Goal: Information Seeking & Learning: Compare options

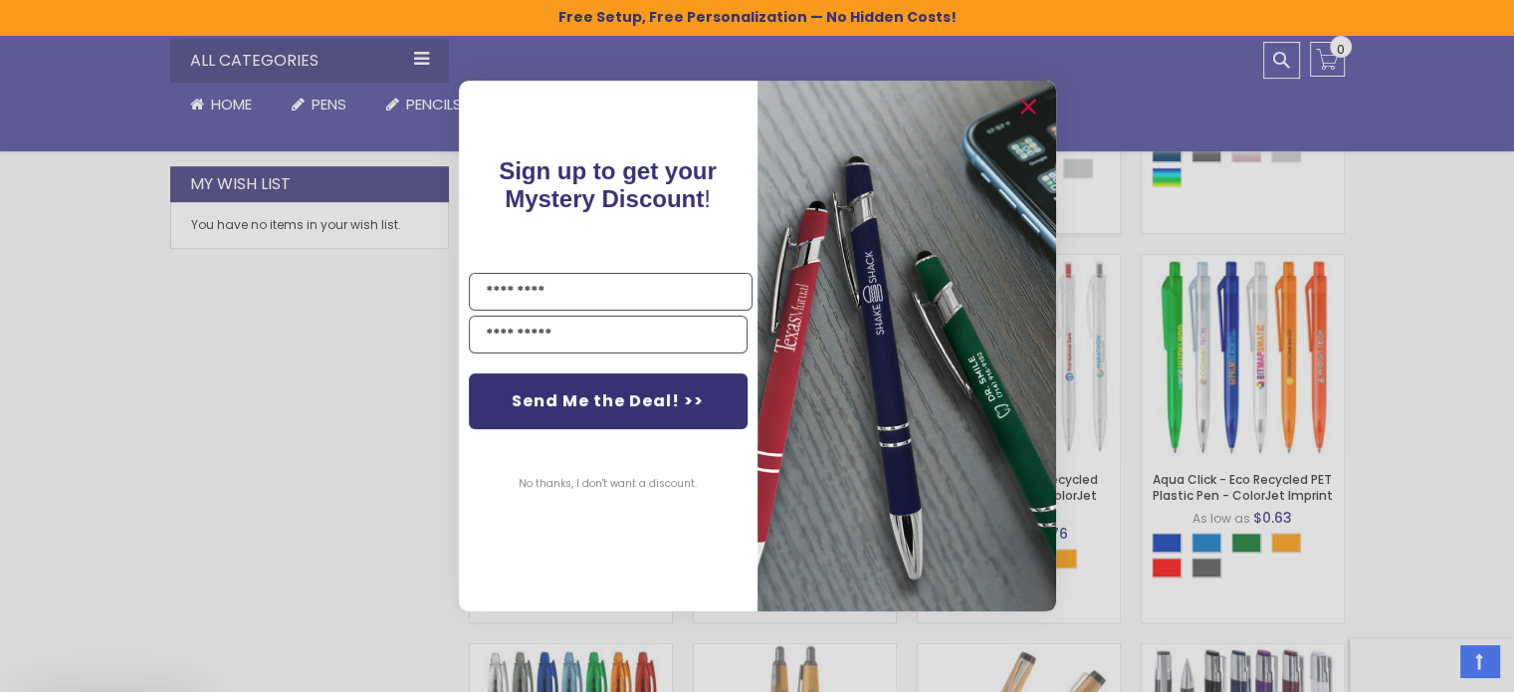
scroll to position [1228, 0]
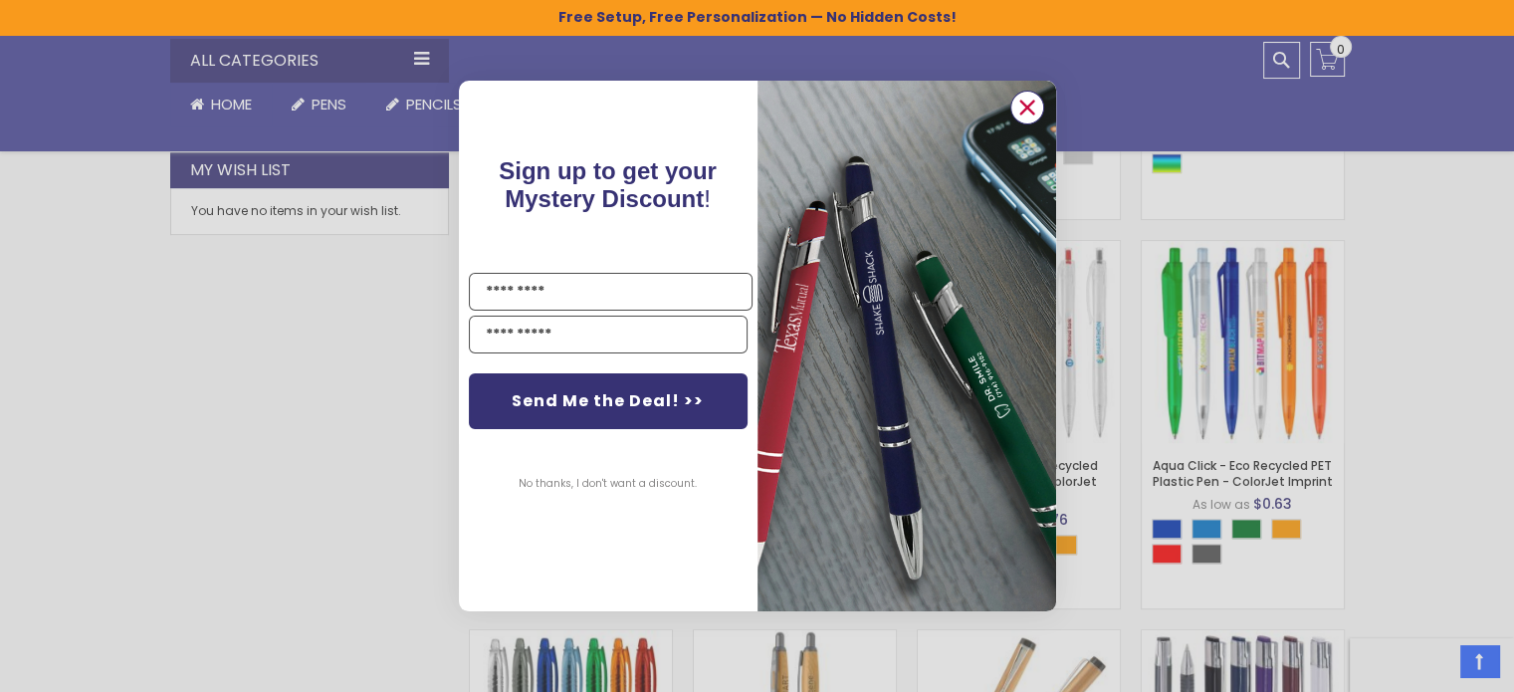
click at [1023, 105] on icon "Close dialog" at bounding box center [1026, 107] width 13 height 13
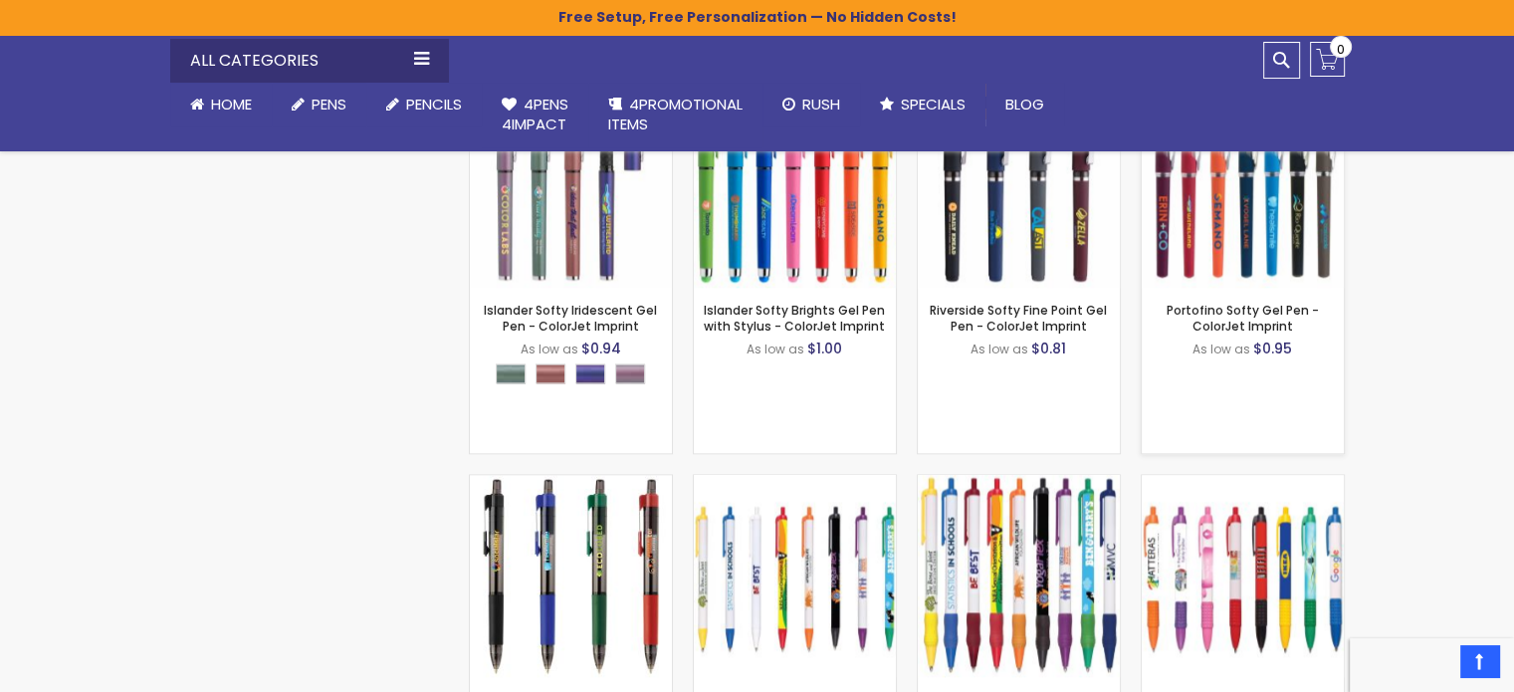
scroll to position [2622, 0]
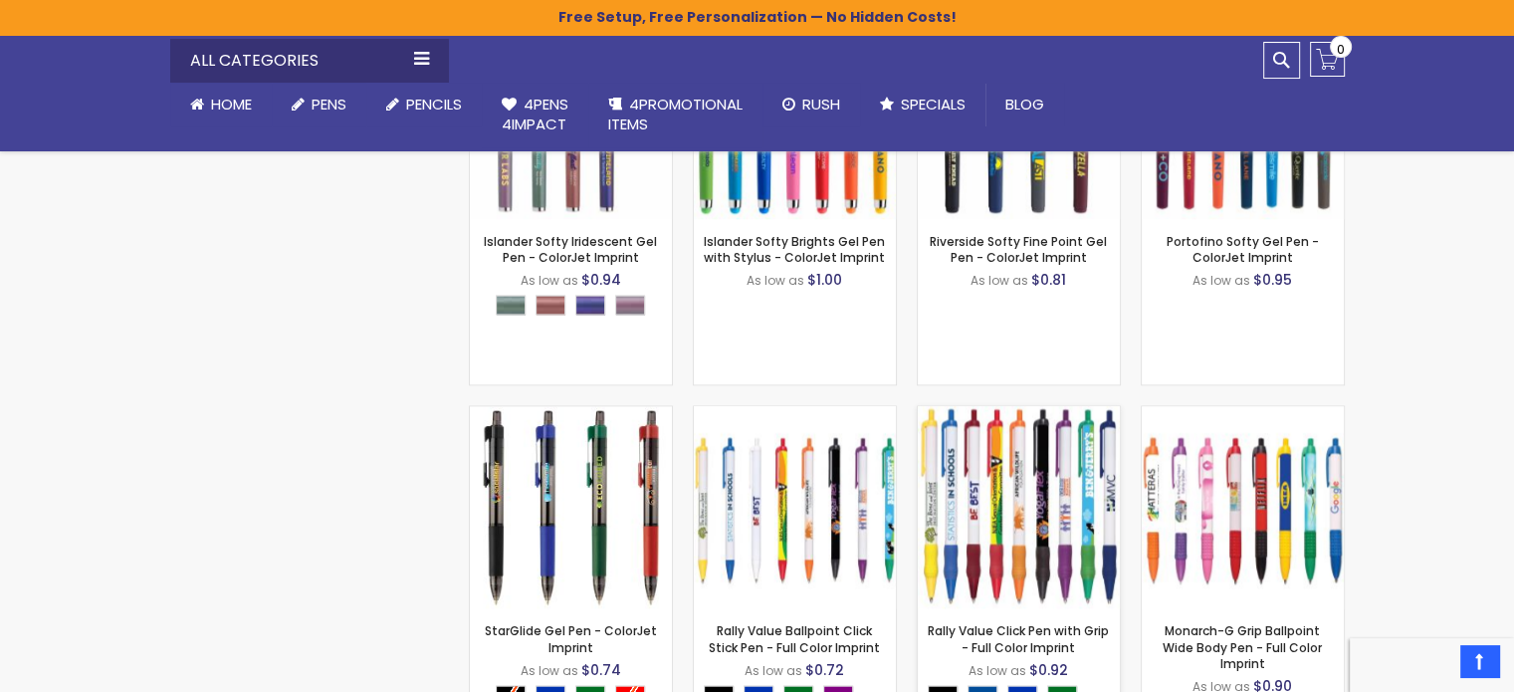
click at [944, 512] on img at bounding box center [1019, 507] width 202 height 202
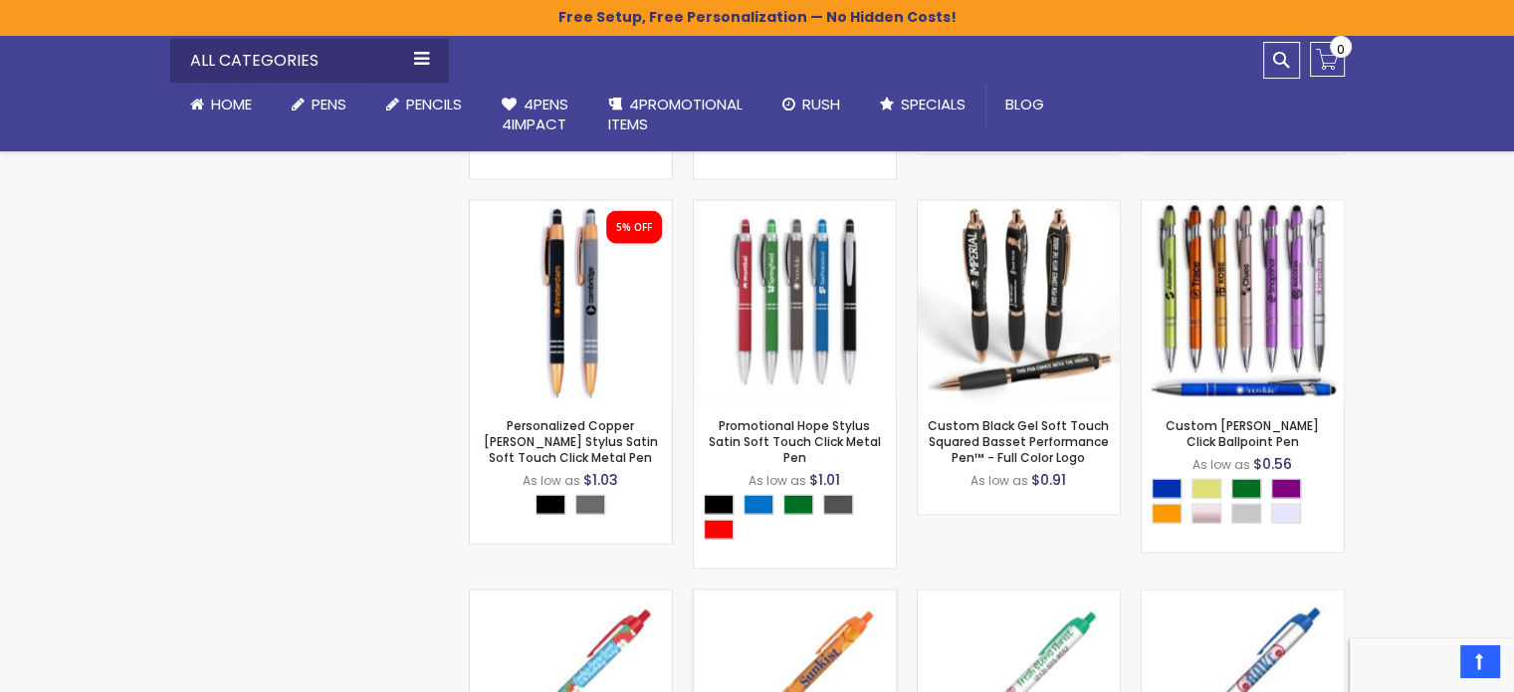
scroll to position [4016, 0]
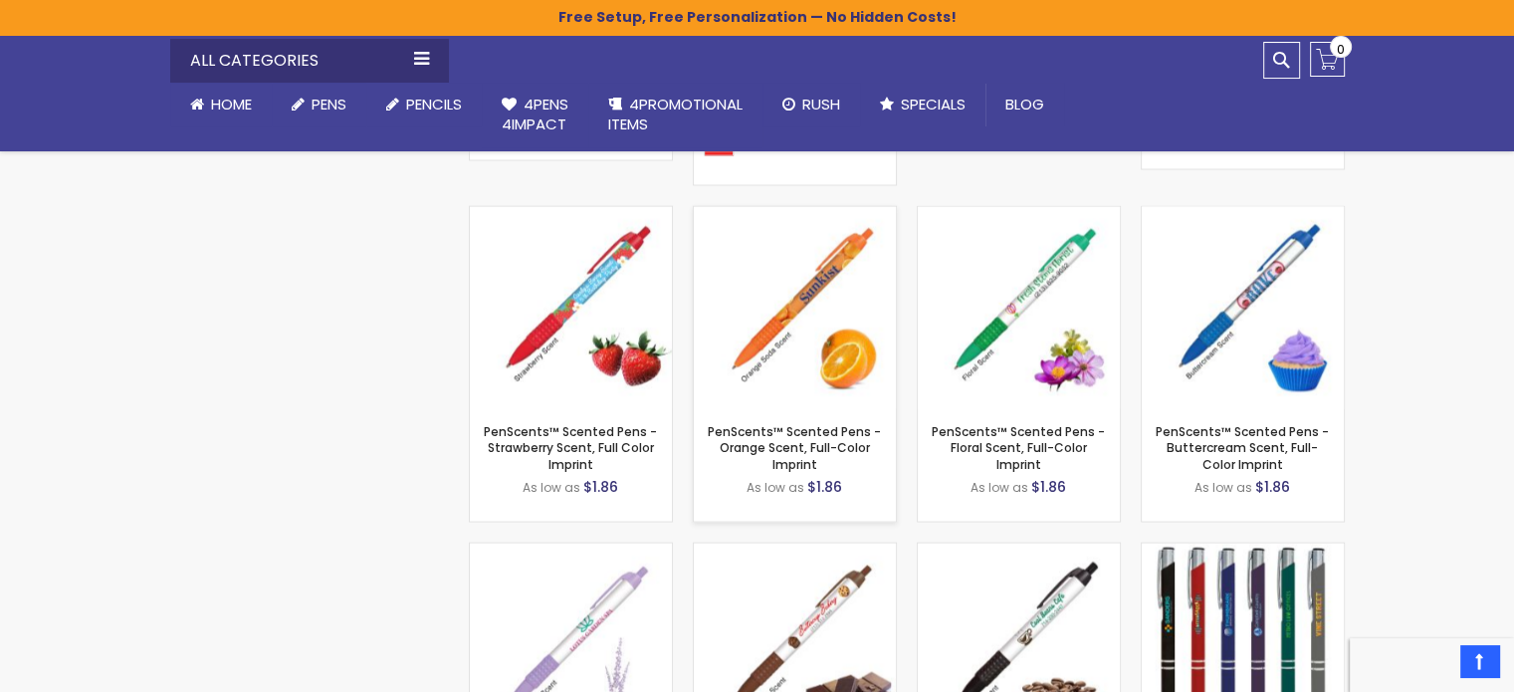
click at [805, 295] on img at bounding box center [795, 308] width 202 height 202
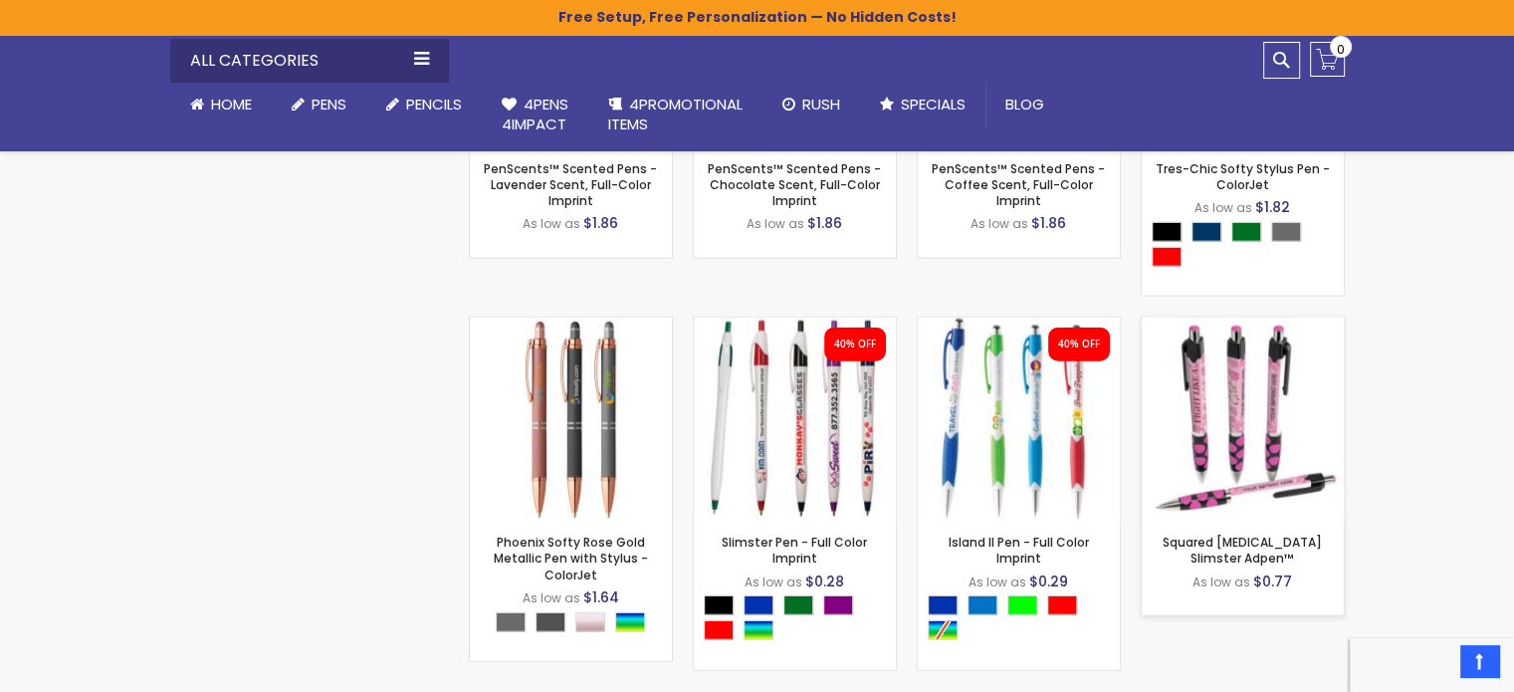
scroll to position [4712, 0]
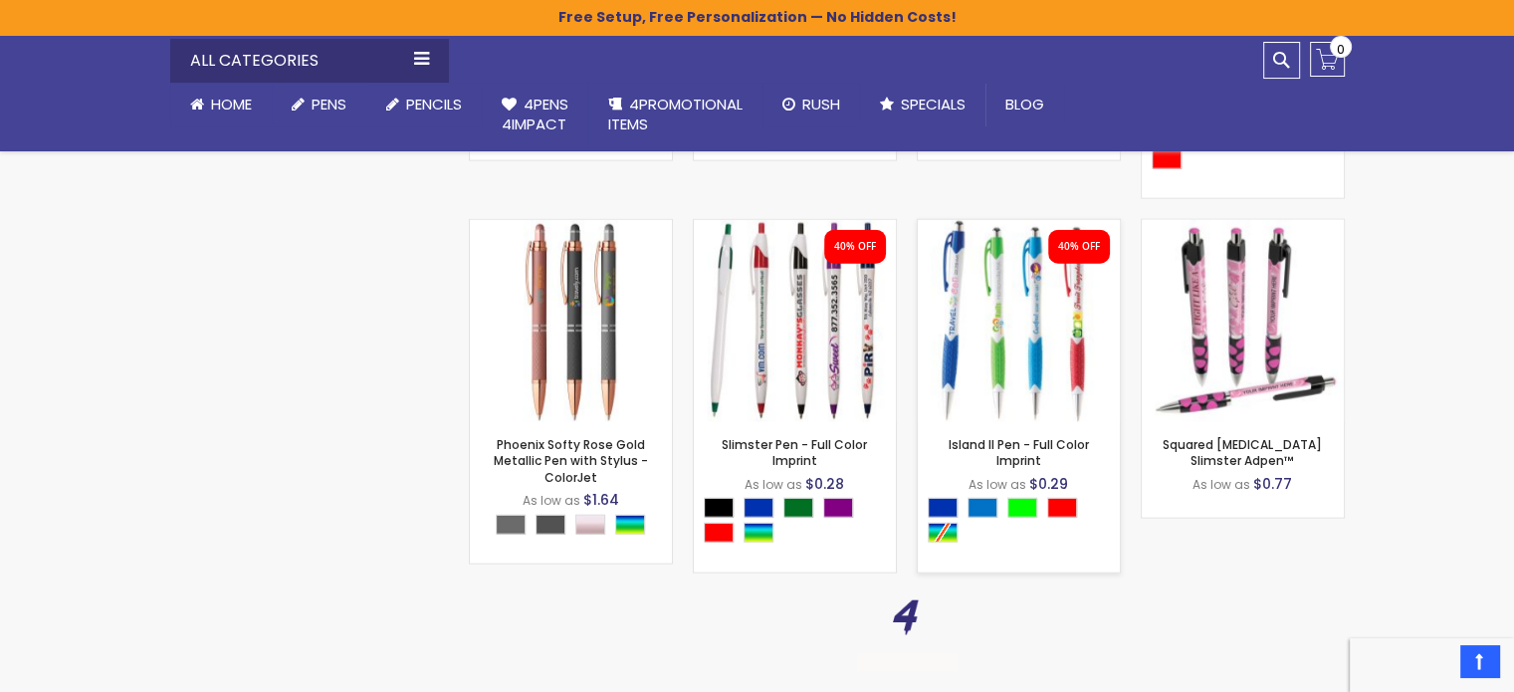
click at [1074, 372] on div "- *** + Add to Cart" at bounding box center [1019, 389] width 202 height 35
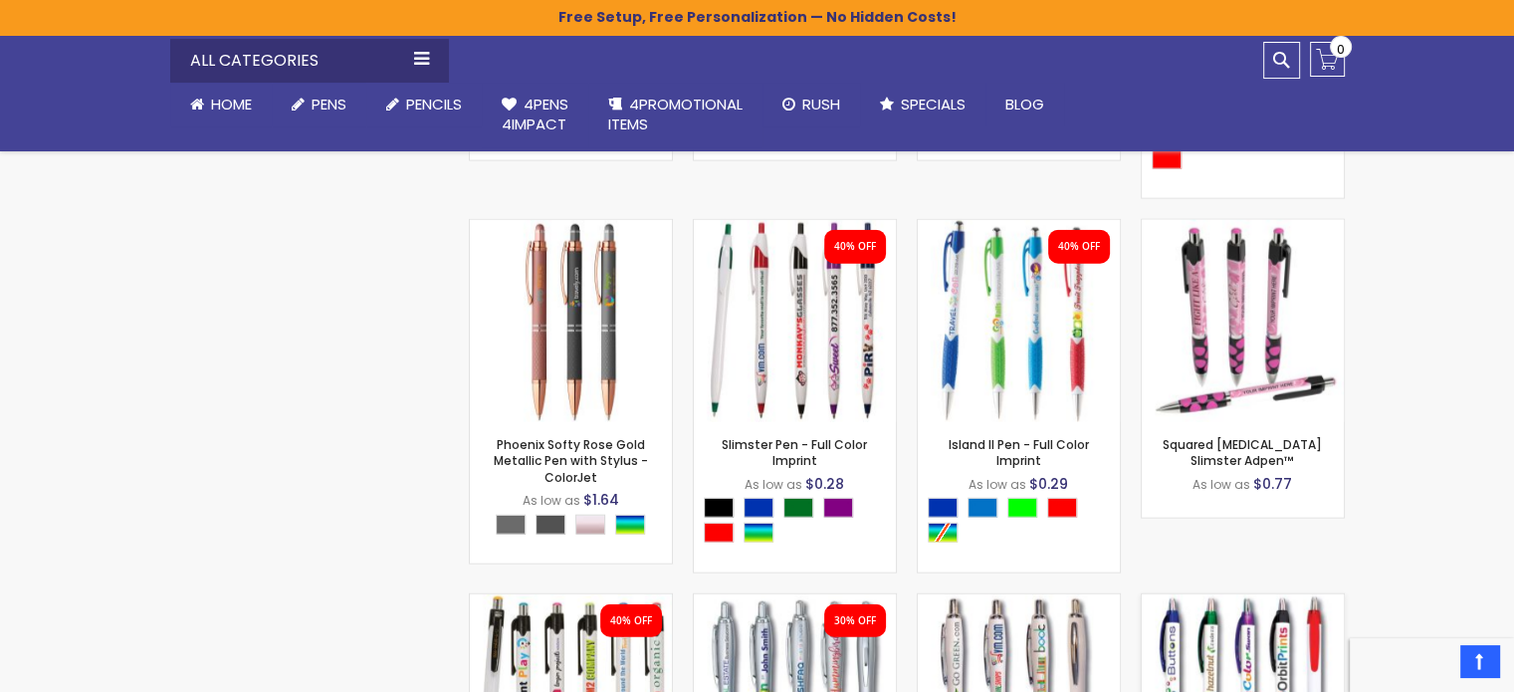
scroll to position [5111, 0]
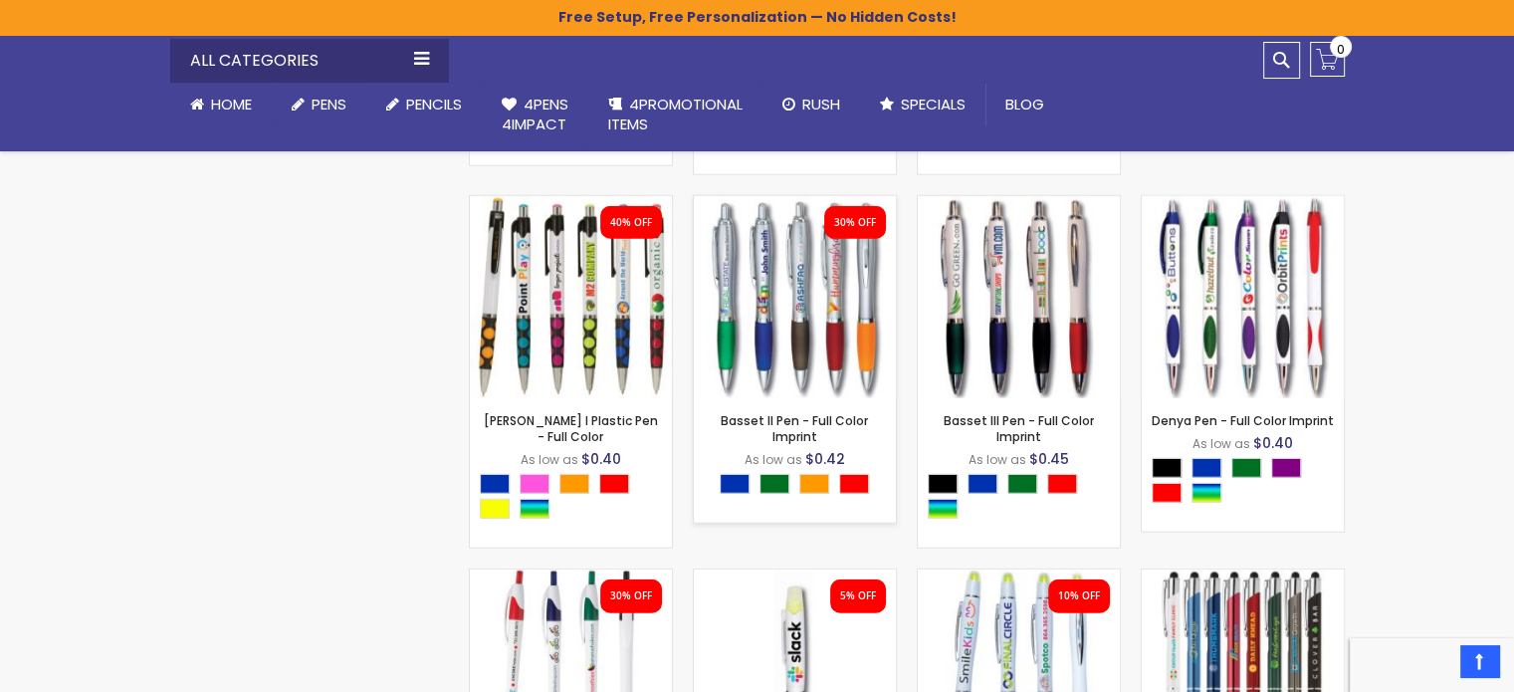
click at [777, 286] on img at bounding box center [795, 297] width 202 height 202
click at [1283, 320] on img at bounding box center [1243, 297] width 202 height 202
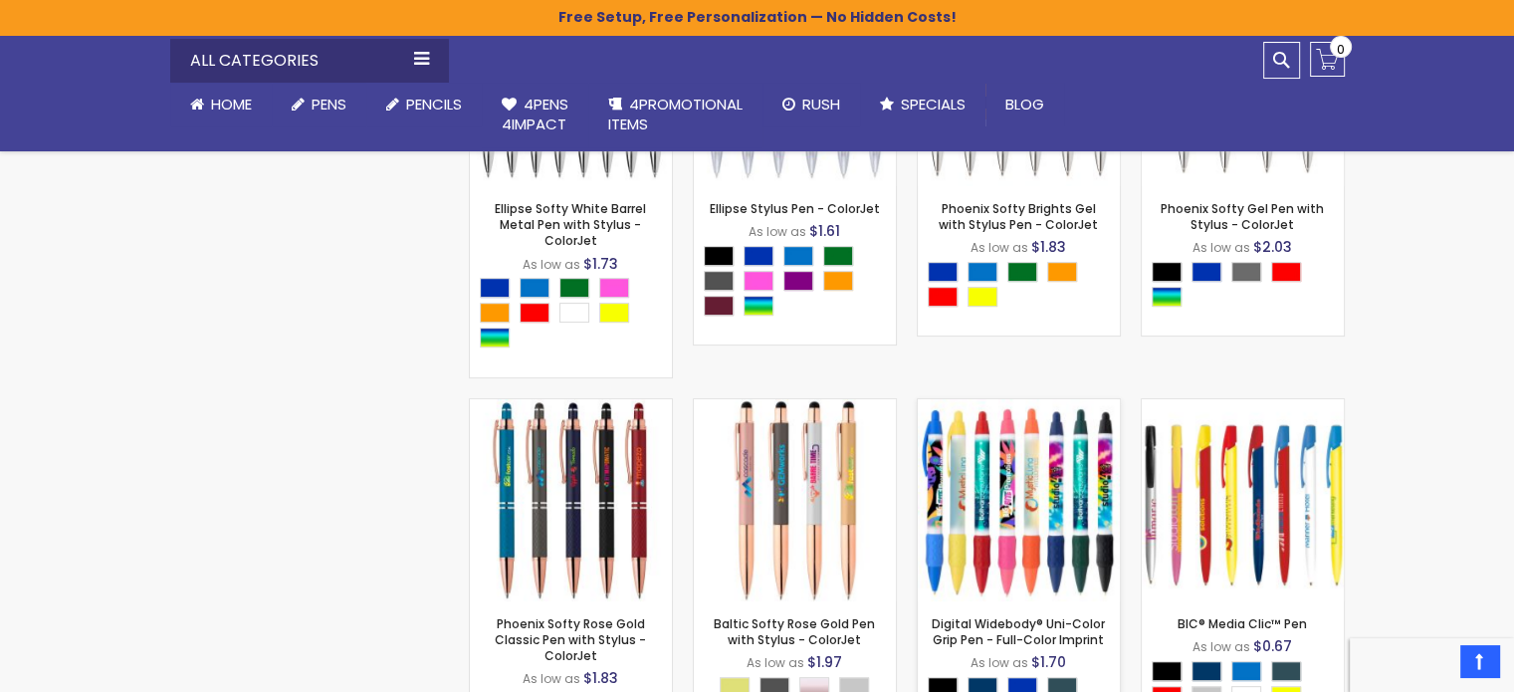
scroll to position [8097, 0]
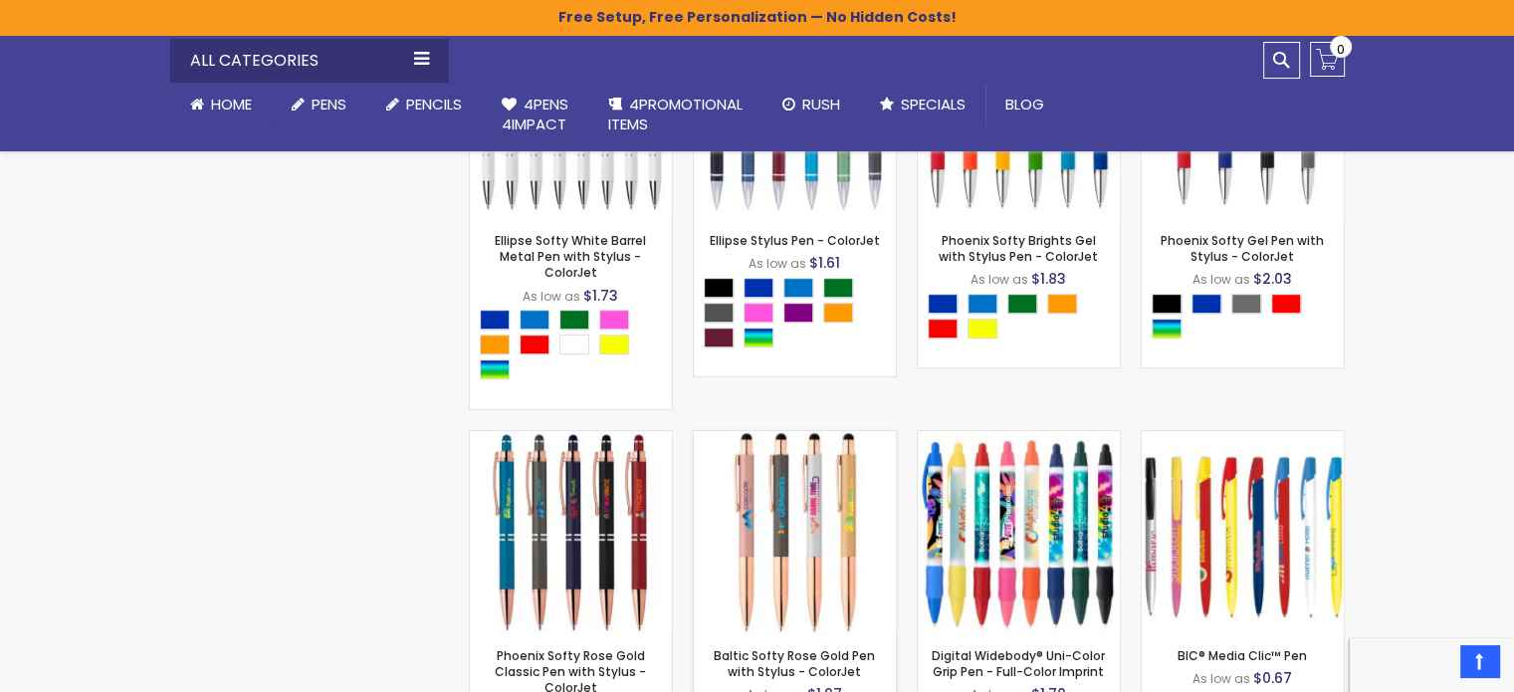
click at [774, 485] on img at bounding box center [795, 532] width 202 height 202
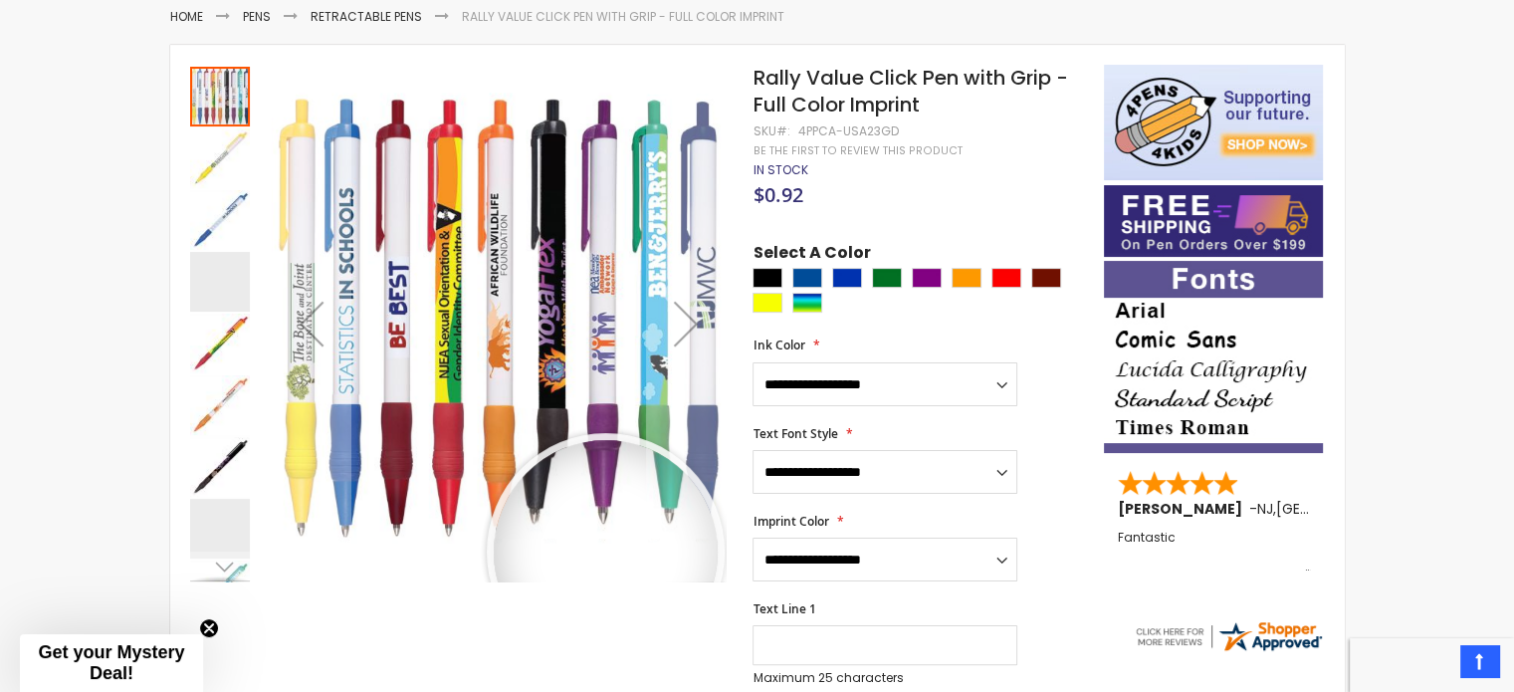
scroll to position [332, 0]
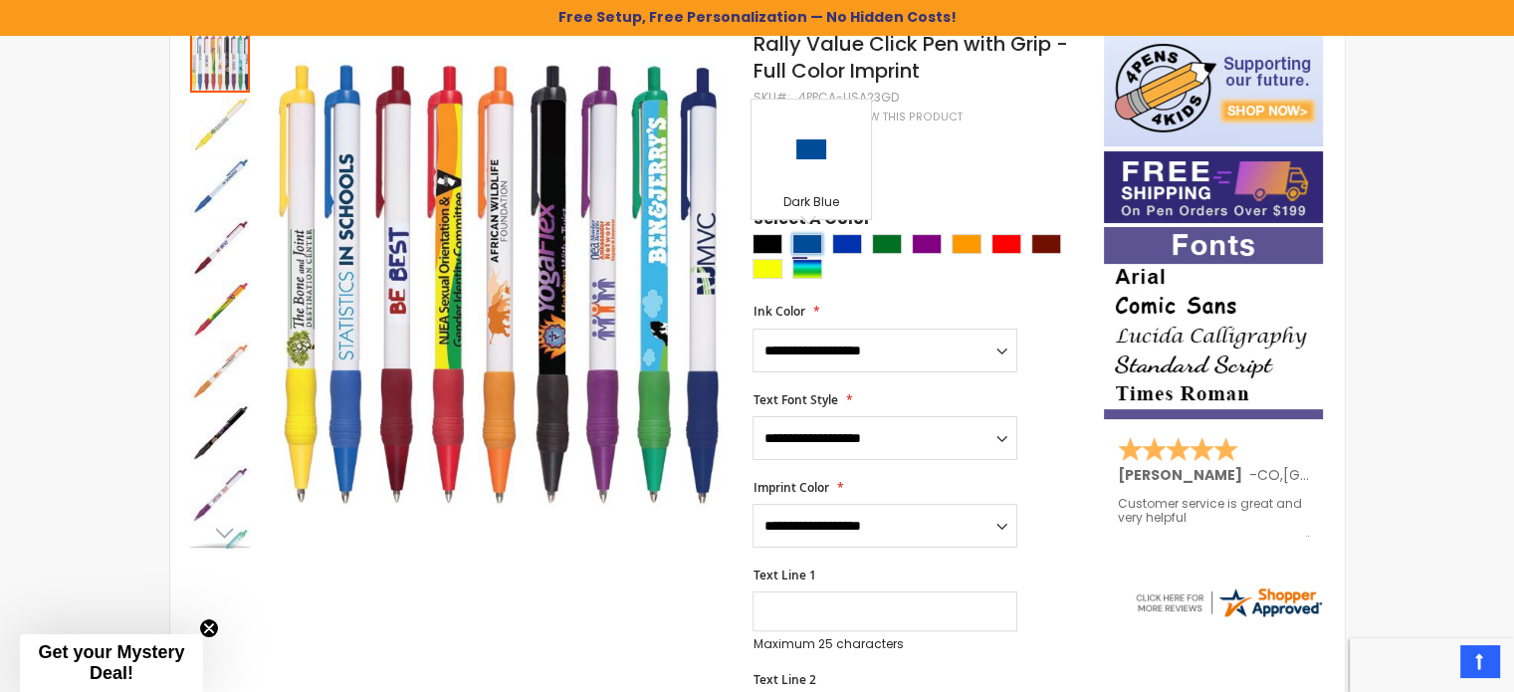
click at [801, 239] on div "Dark Blue" at bounding box center [807, 244] width 30 height 20
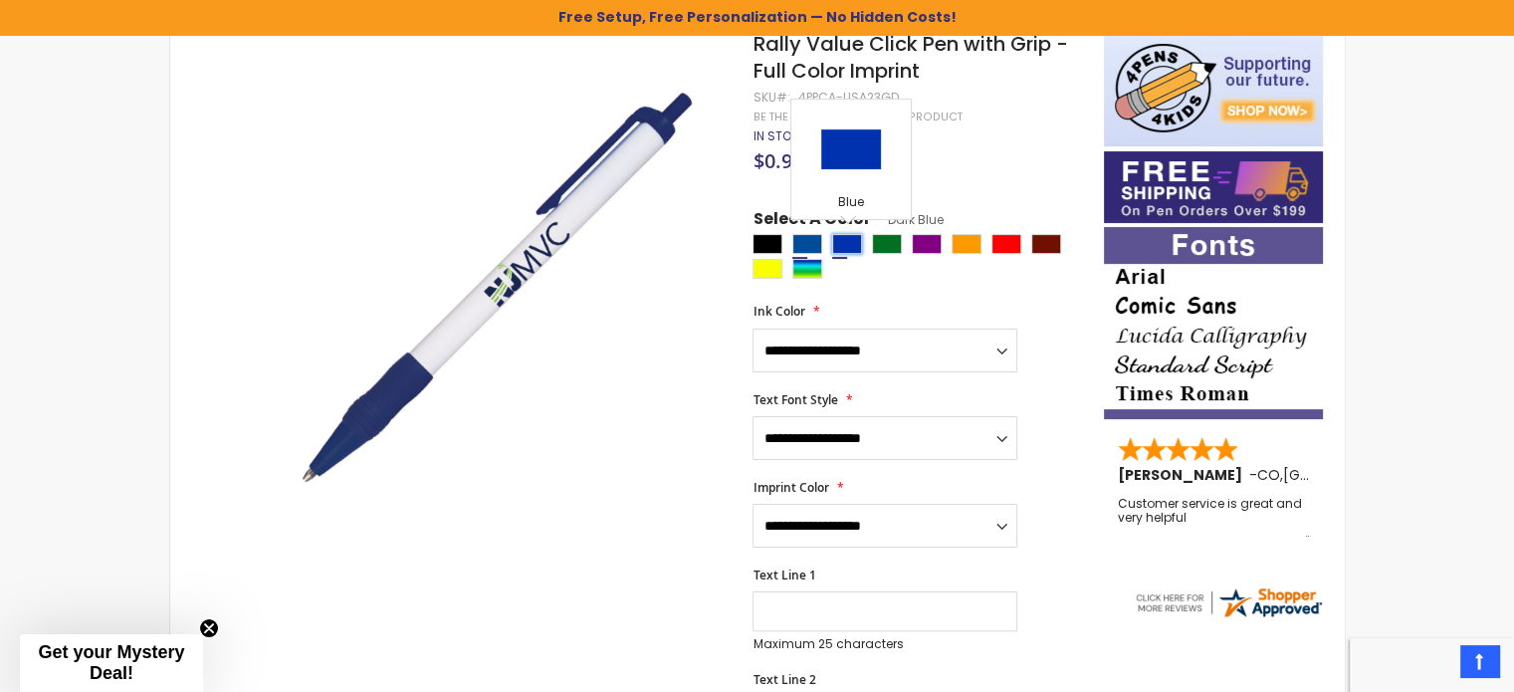
click at [833, 241] on div "Blue" at bounding box center [847, 244] width 30 height 20
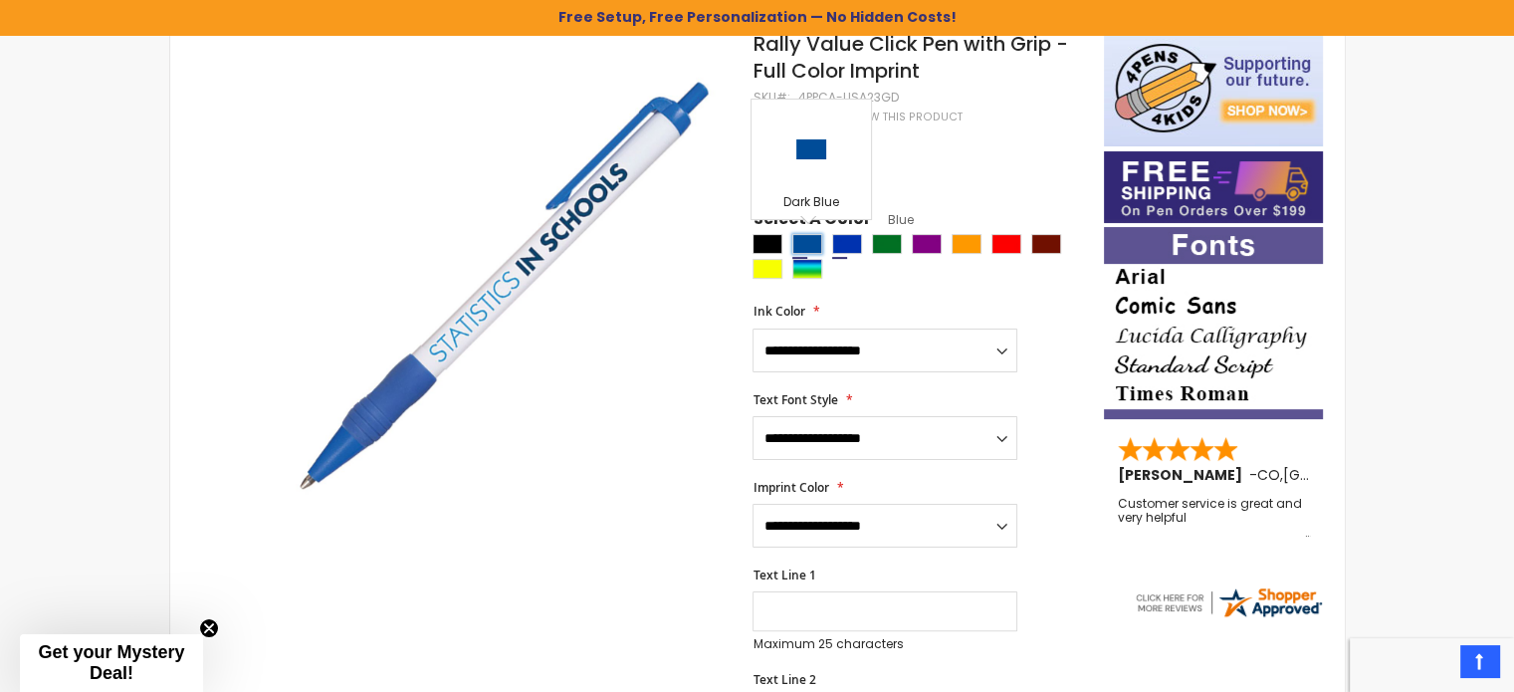
click at [807, 246] on div "Dark Blue" at bounding box center [807, 244] width 30 height 20
type input "****"
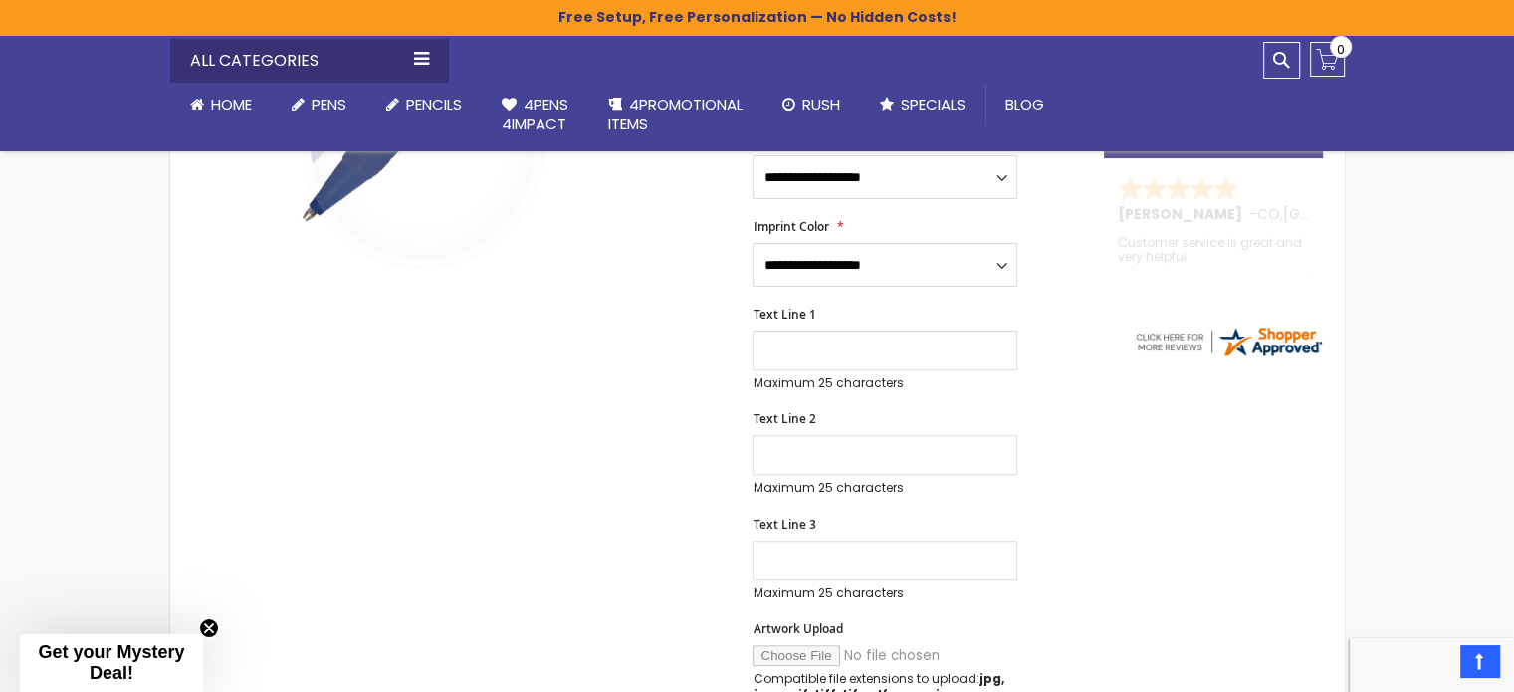
scroll to position [133, 0]
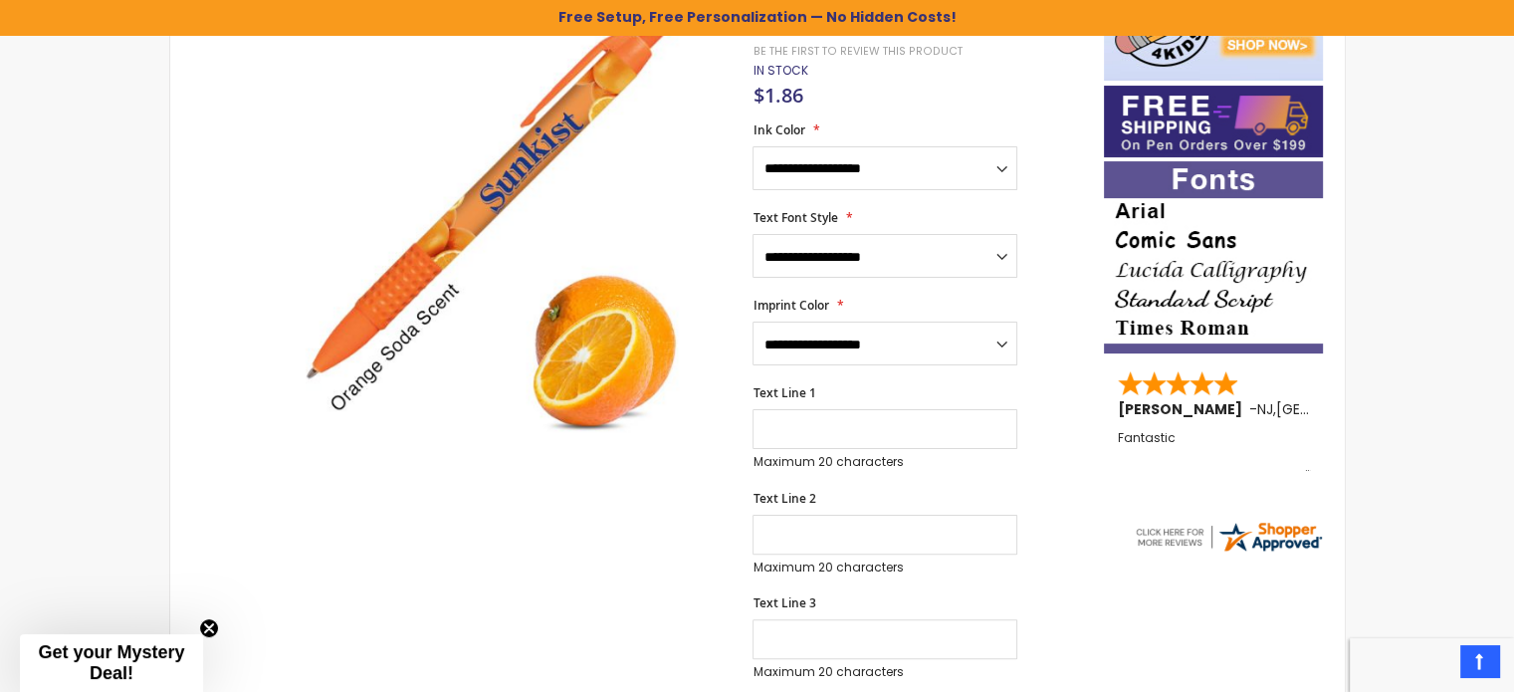
scroll to position [433, 0]
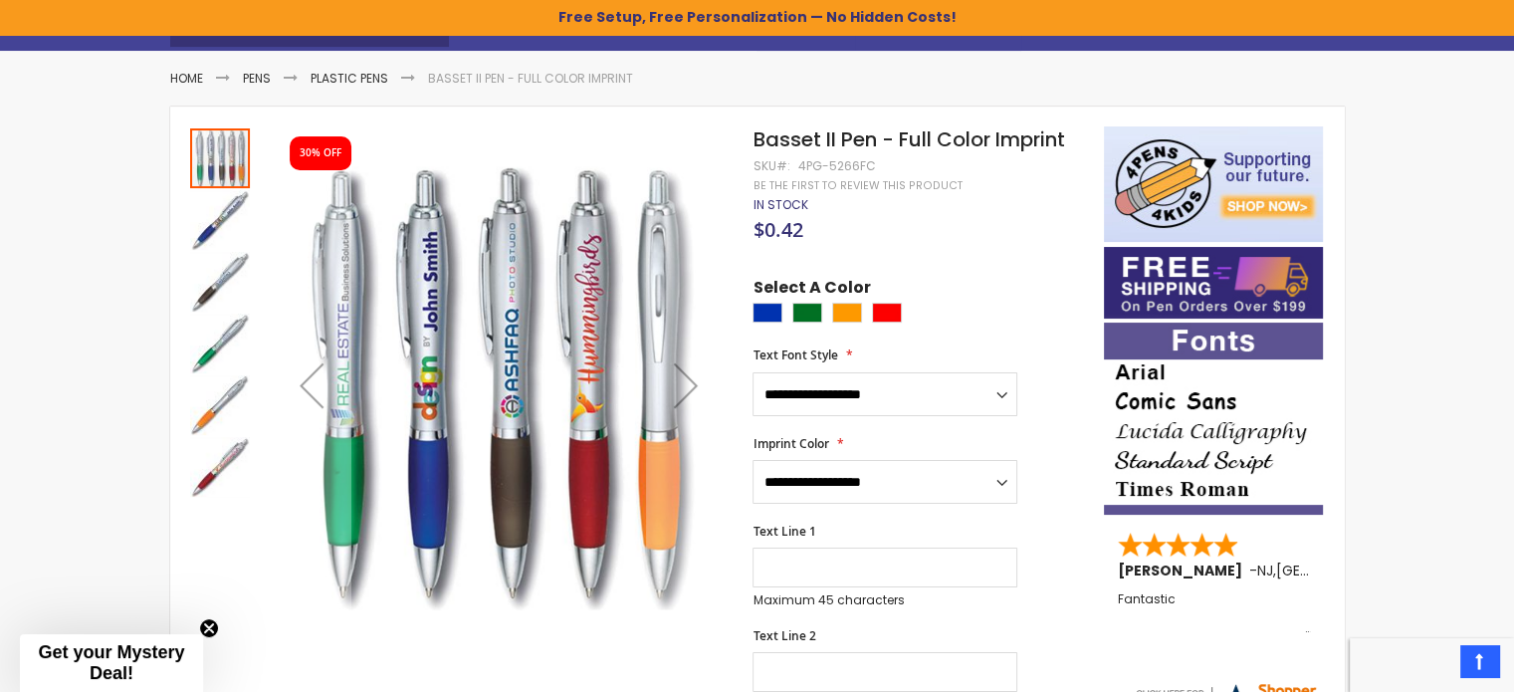
scroll to position [234, 0]
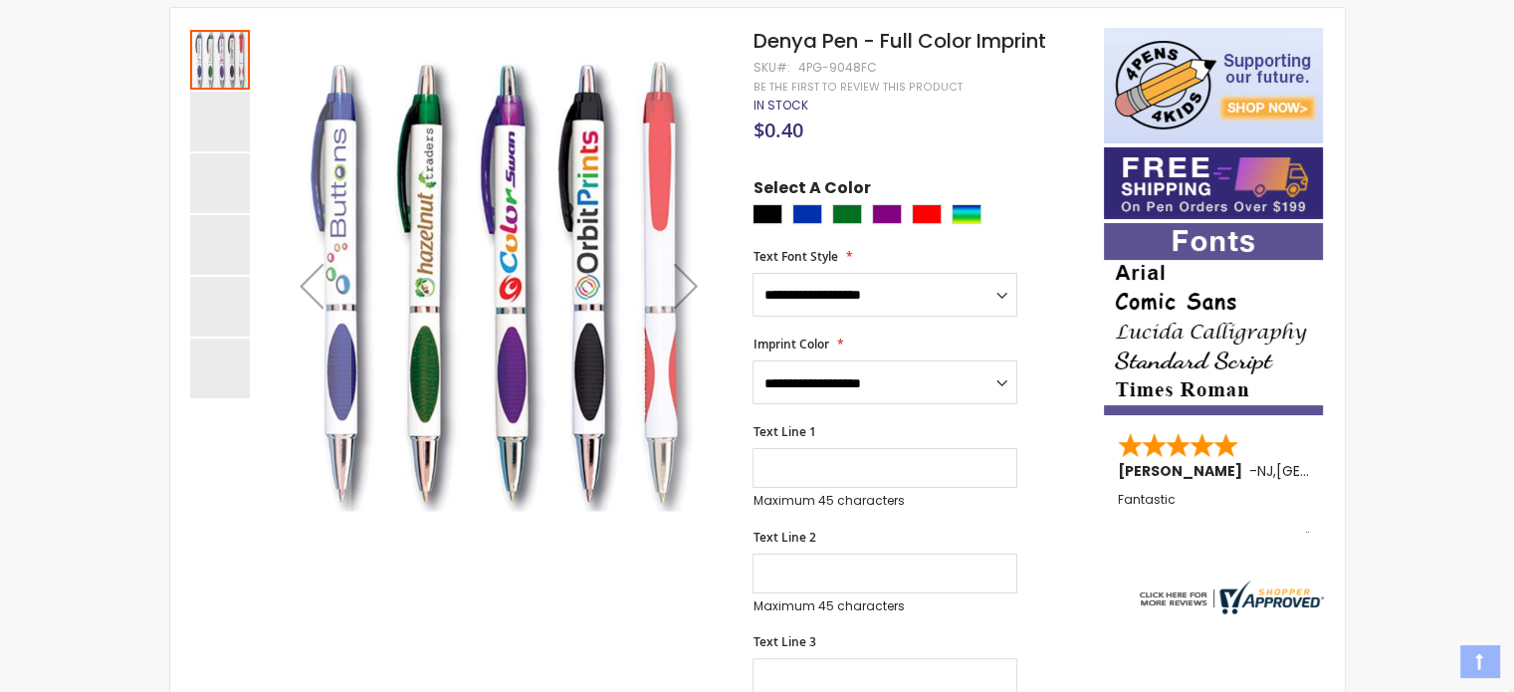
scroll to position [398, 0]
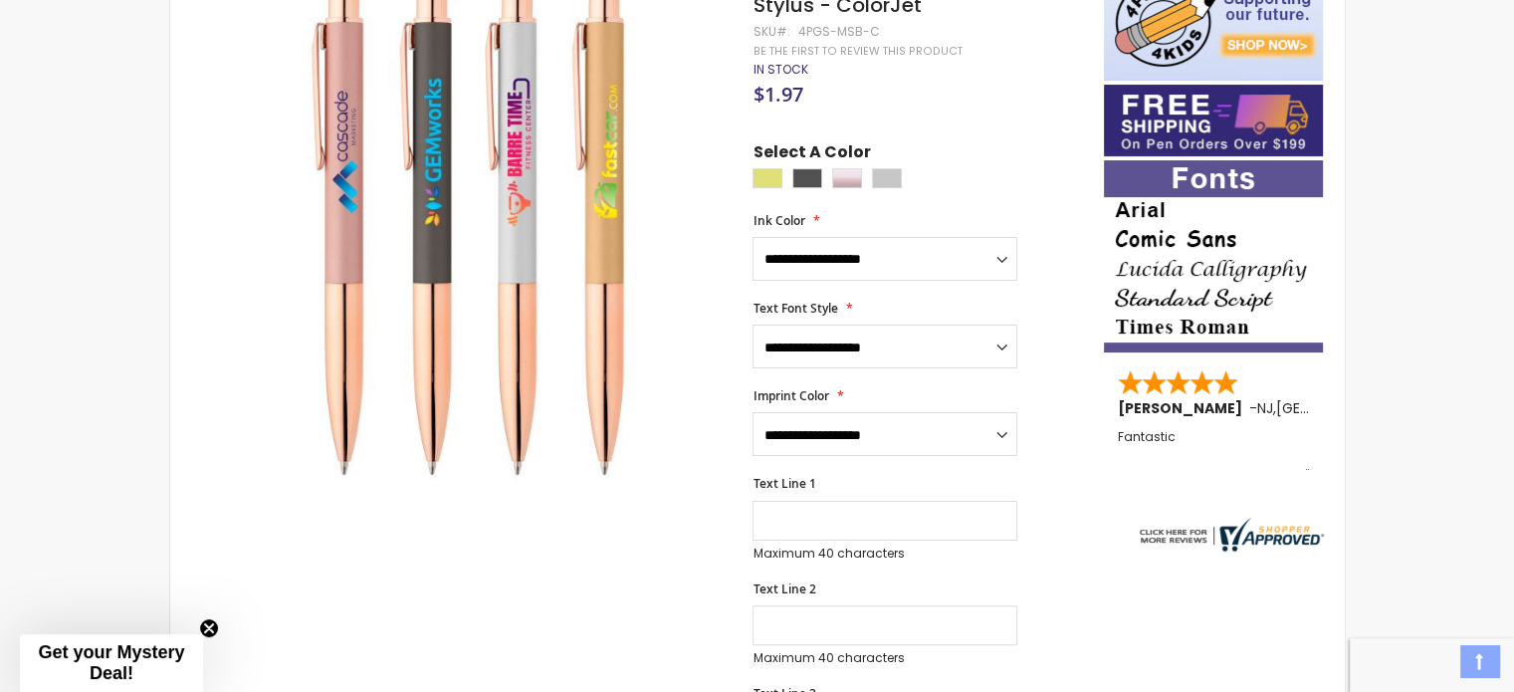
scroll to position [433, 0]
